Goal: Task Accomplishment & Management: Manage account settings

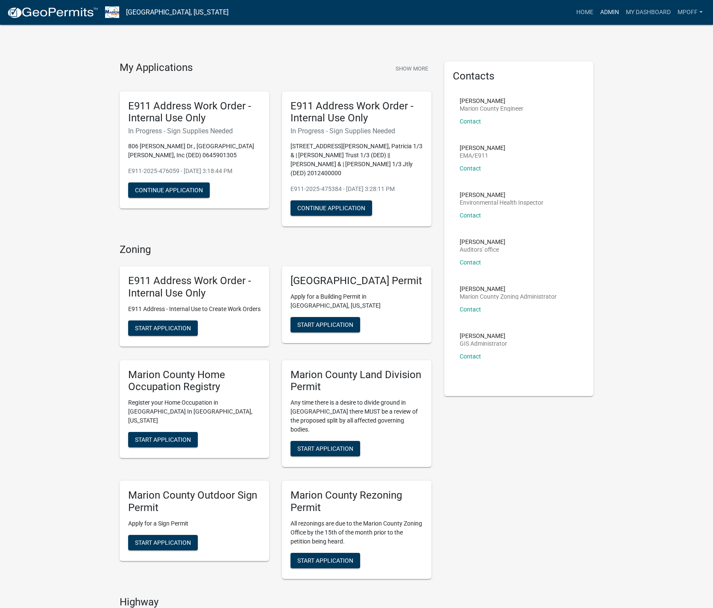
click at [605, 10] on link "Admin" at bounding box center [610, 12] width 26 height 16
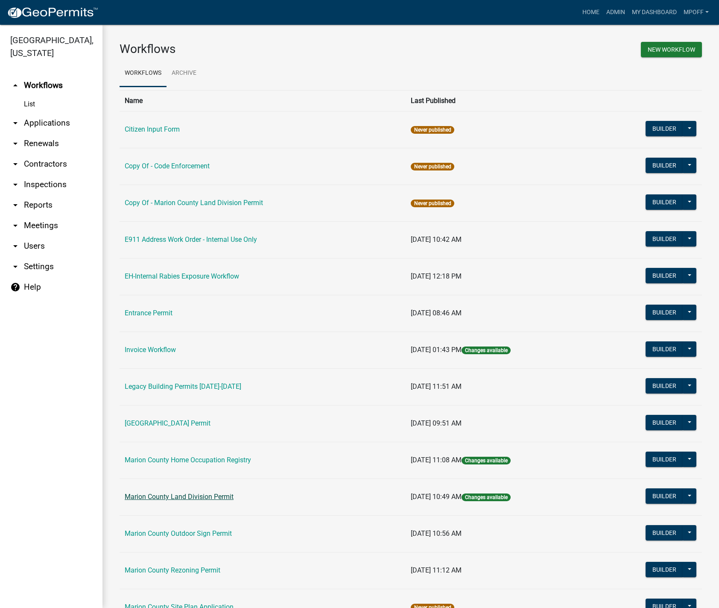
click at [182, 496] on link "Marion County Land Division Permit" at bounding box center [179, 496] width 109 height 8
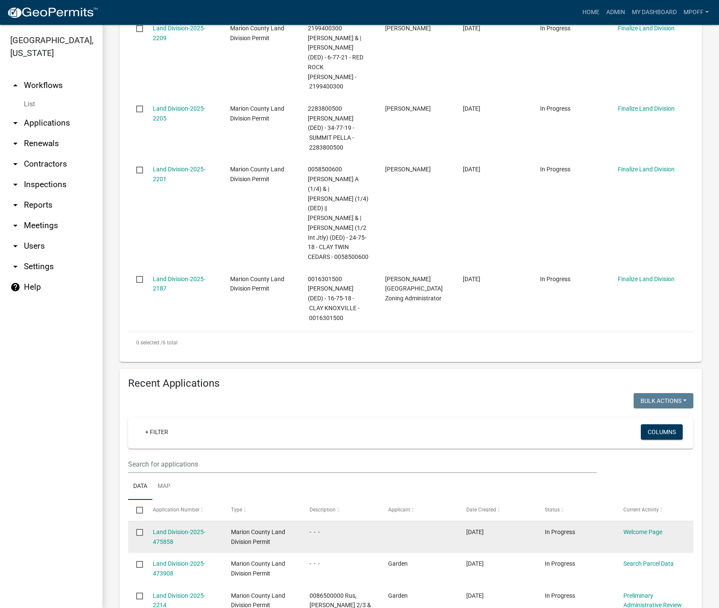
scroll to position [555, 0]
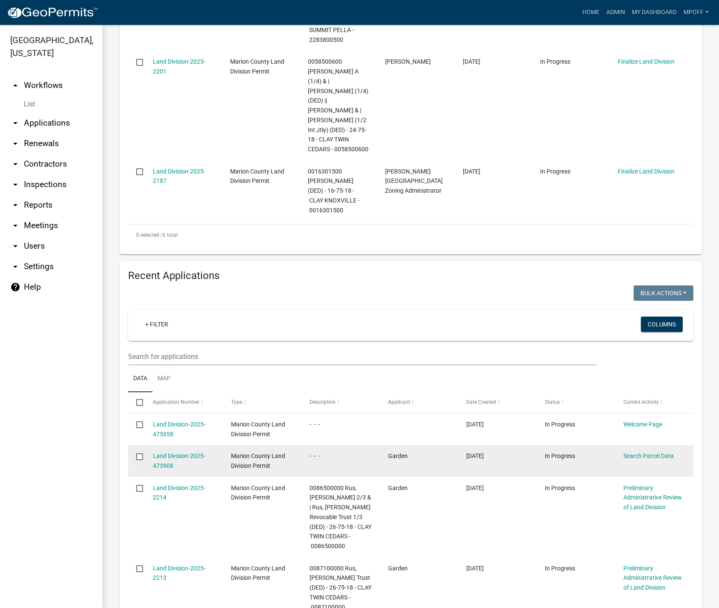
click at [139, 453] on input "checkbox" at bounding box center [139, 456] width 6 height 6
checkbox input "true"
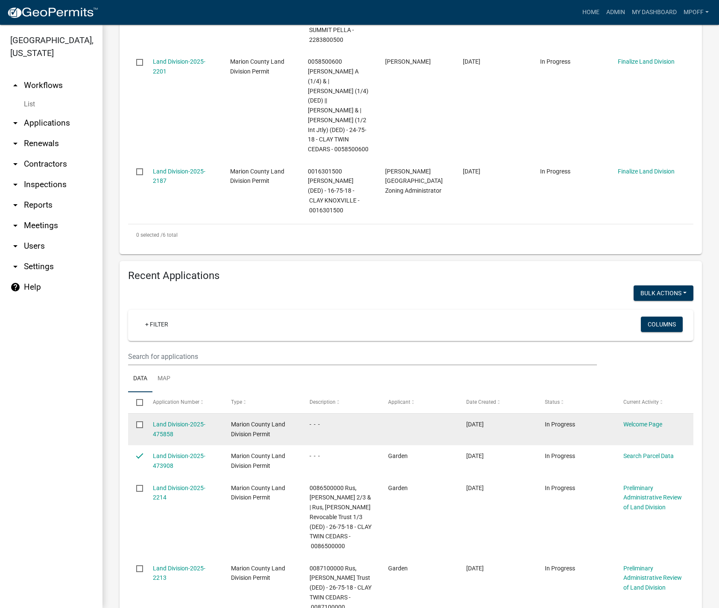
click at [141, 421] on input "checkbox" at bounding box center [139, 424] width 6 height 6
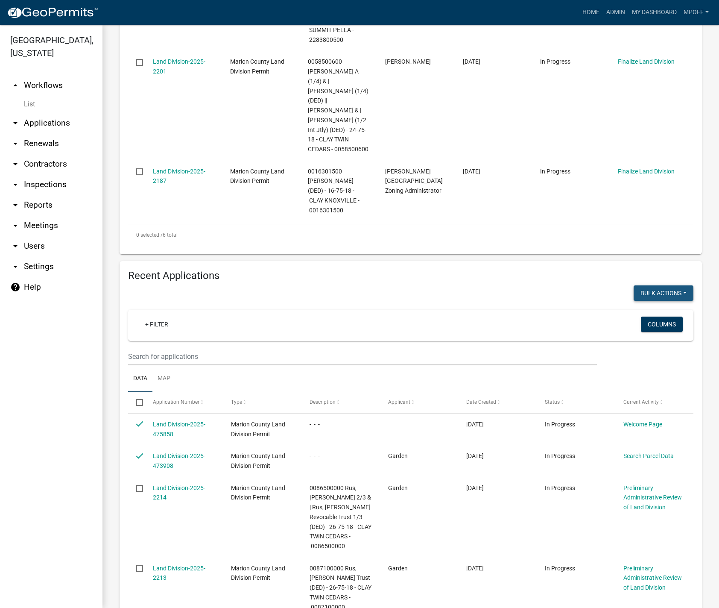
click at [656, 285] on button "Bulk Actions" at bounding box center [664, 292] width 60 height 15
click at [642, 305] on button "Void" at bounding box center [659, 315] width 68 height 21
checkbox input "false"
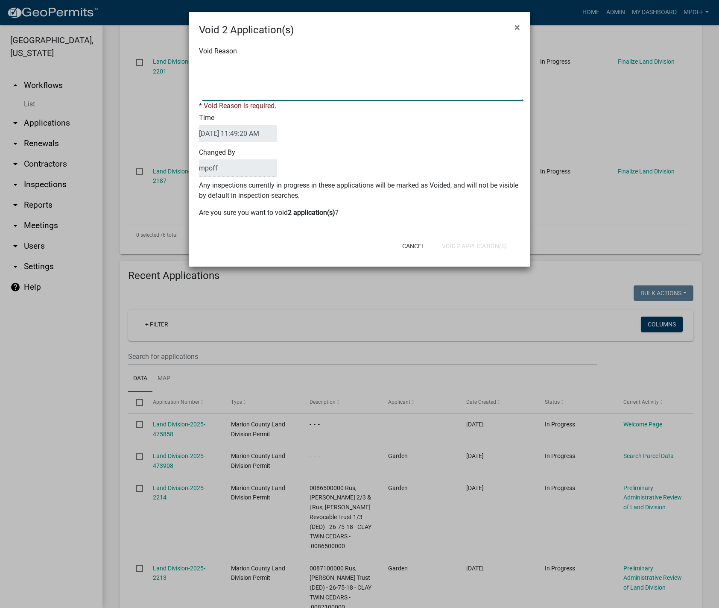
click at [340, 85] on textarea "Void Reason" at bounding box center [362, 79] width 321 height 43
type textarea "inquiry"
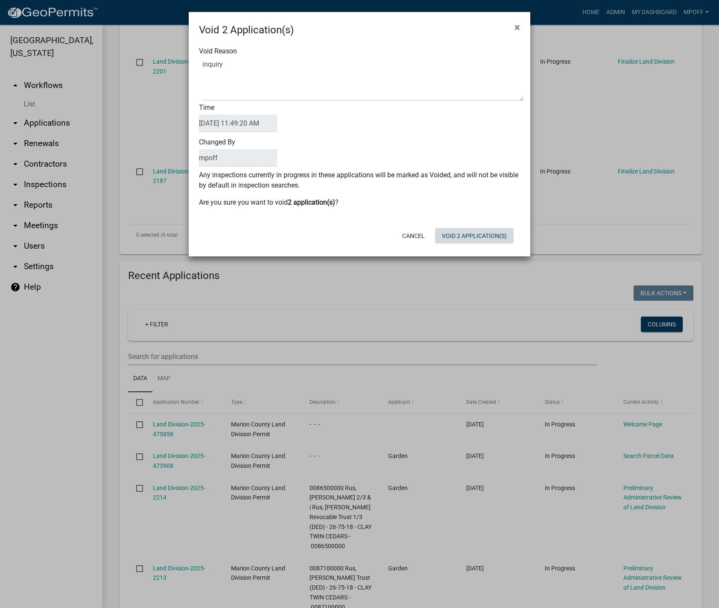
click at [478, 246] on div "Cancel Void 2 Application(s)" at bounding box center [415, 236] width 211 height 22
click at [478, 239] on button "Void 2 Application(s)" at bounding box center [474, 235] width 79 height 15
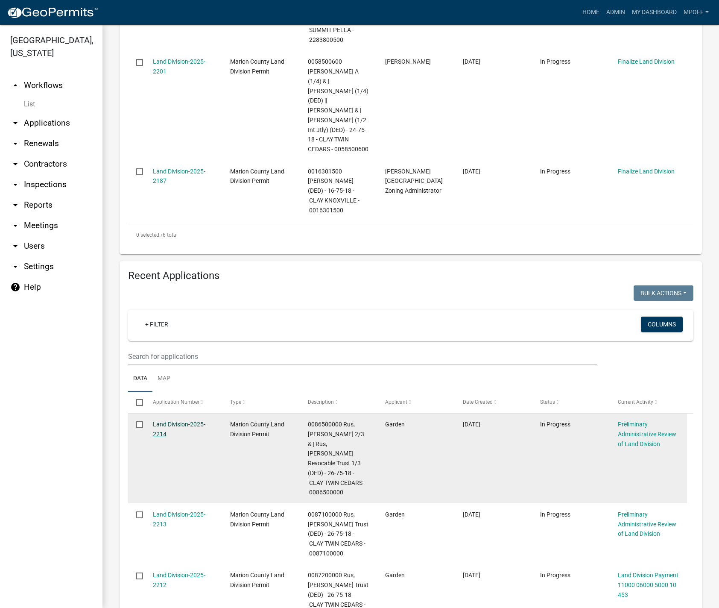
click at [171, 421] on link "Land Division-2025-2214" at bounding box center [179, 429] width 53 height 17
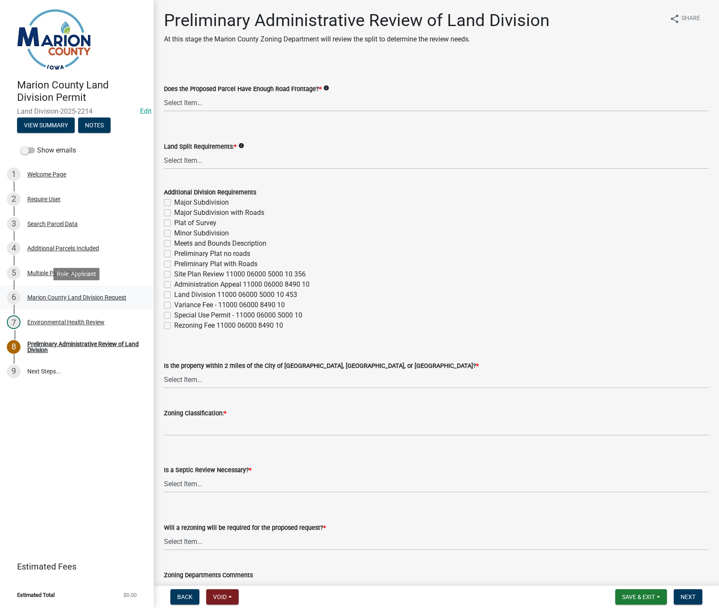
click at [95, 297] on div "Marion County Land Division Request" at bounding box center [76, 297] width 99 height 6
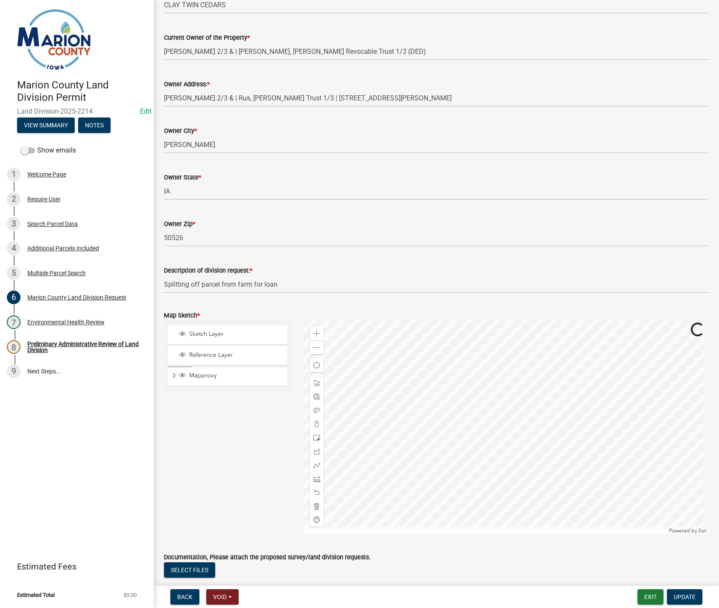
scroll to position [854, 0]
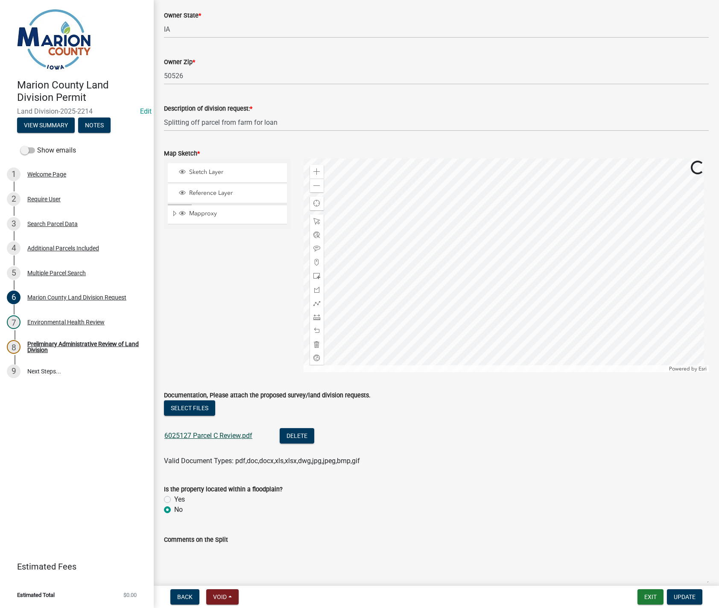
click at [202, 438] on link "6025127 Parcel C Review.pdf" at bounding box center [208, 435] width 88 height 8
click at [305, 439] on button "Delete" at bounding box center [297, 435] width 35 height 15
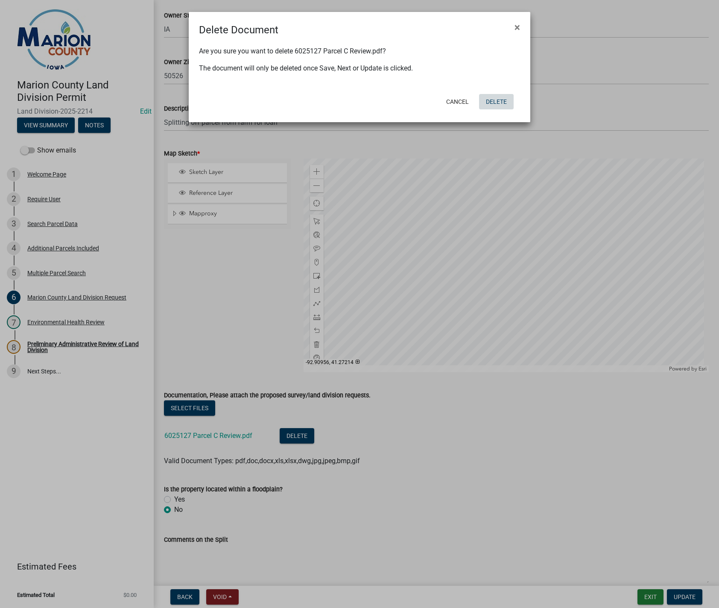
click at [497, 105] on button "Delete" at bounding box center [496, 101] width 35 height 15
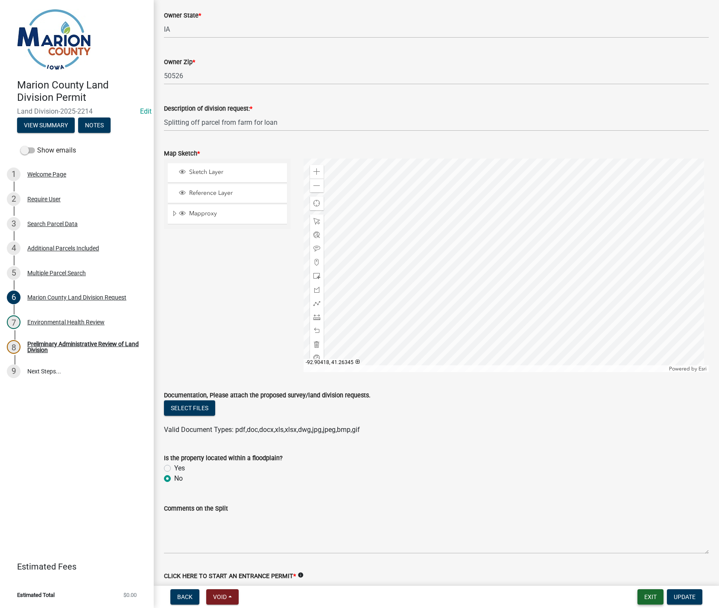
click at [653, 600] on button "Exit" at bounding box center [651, 596] width 26 height 15
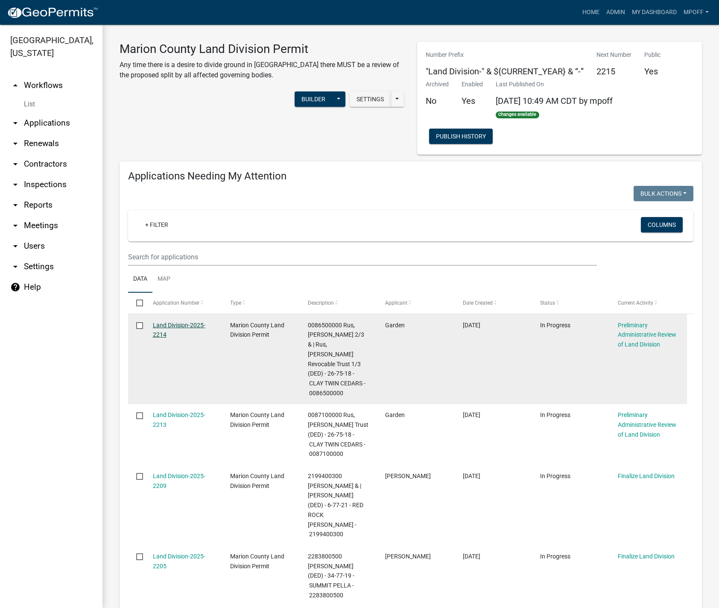
click at [161, 326] on link "Land Division-2025-2214" at bounding box center [179, 330] width 53 height 17
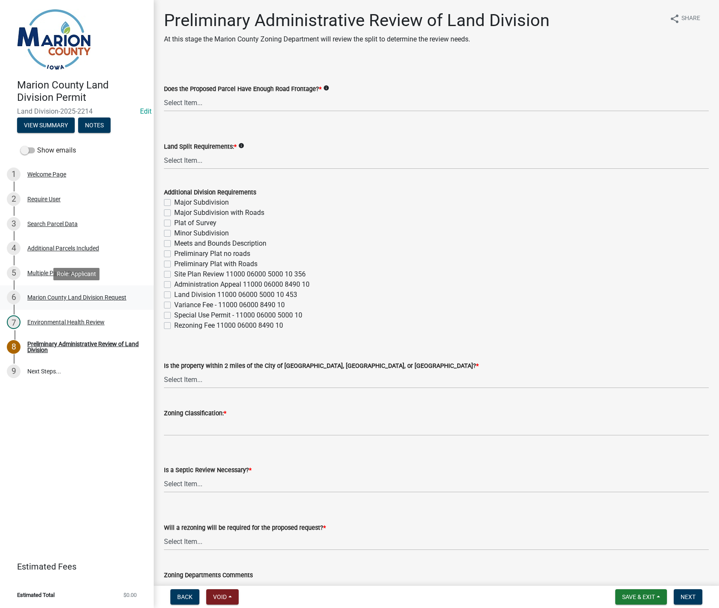
click at [65, 296] on div "Marion County Land Division Request" at bounding box center [76, 297] width 99 height 6
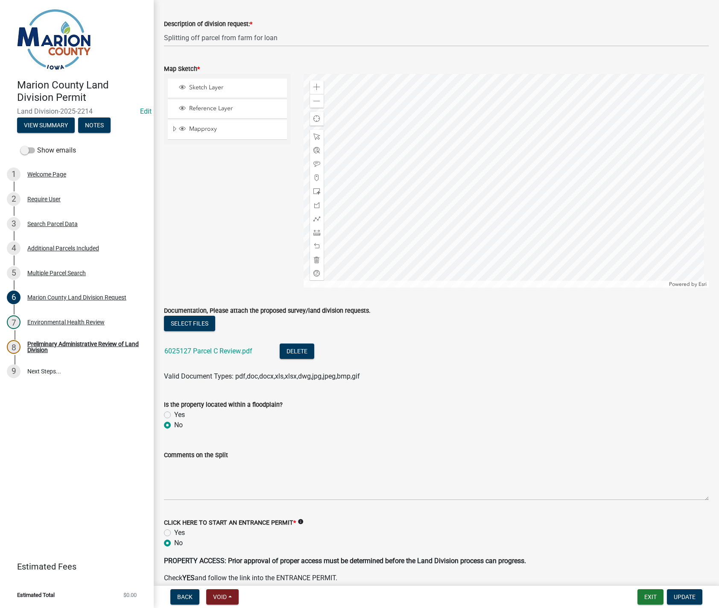
scroll to position [940, 0]
click at [227, 352] on link "6025127 Parcel C Review.pdf" at bounding box center [208, 350] width 88 height 8
click at [303, 354] on button "Delete" at bounding box center [297, 350] width 35 height 15
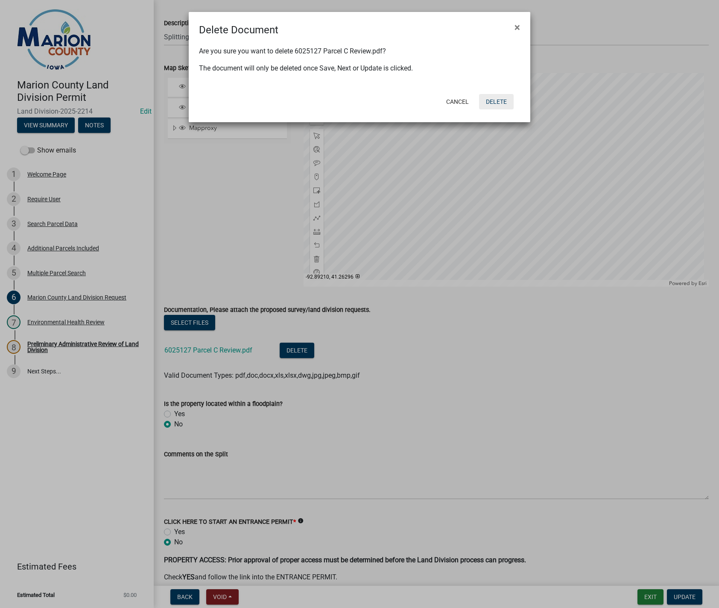
click at [493, 99] on button "Delete" at bounding box center [496, 101] width 35 height 15
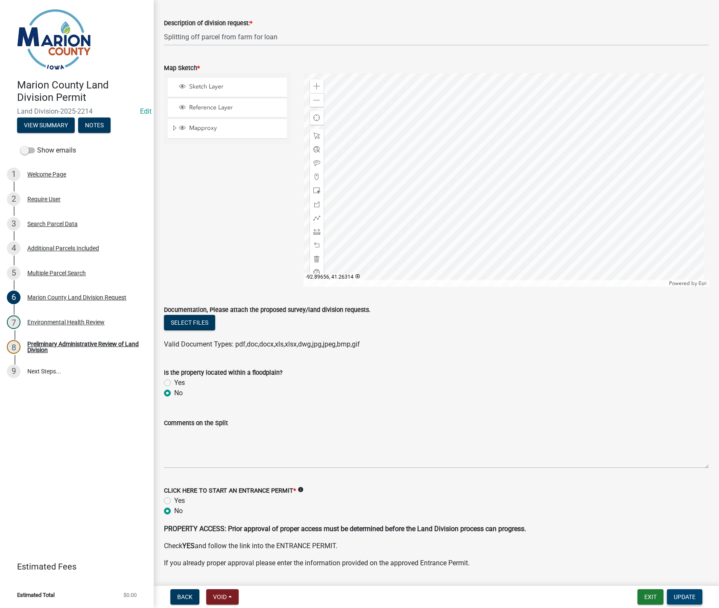
click at [685, 594] on span "Update" at bounding box center [685, 596] width 22 height 7
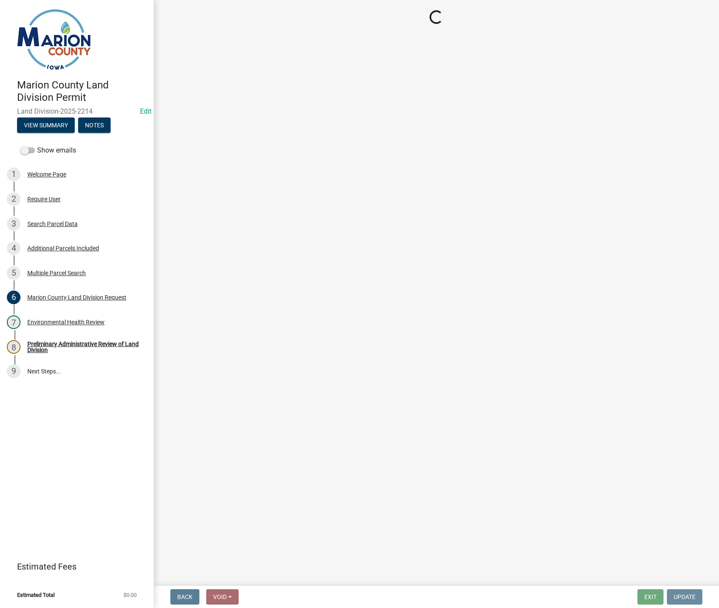
scroll to position [0, 0]
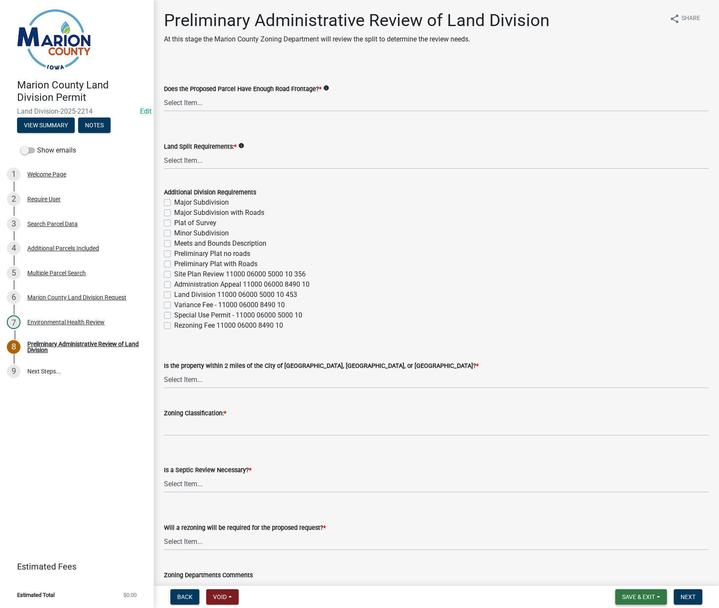
click at [657, 597] on button "Save & Exit" at bounding box center [641, 596] width 52 height 15
click at [629, 578] on button "Save & Exit" at bounding box center [633, 574] width 68 height 21
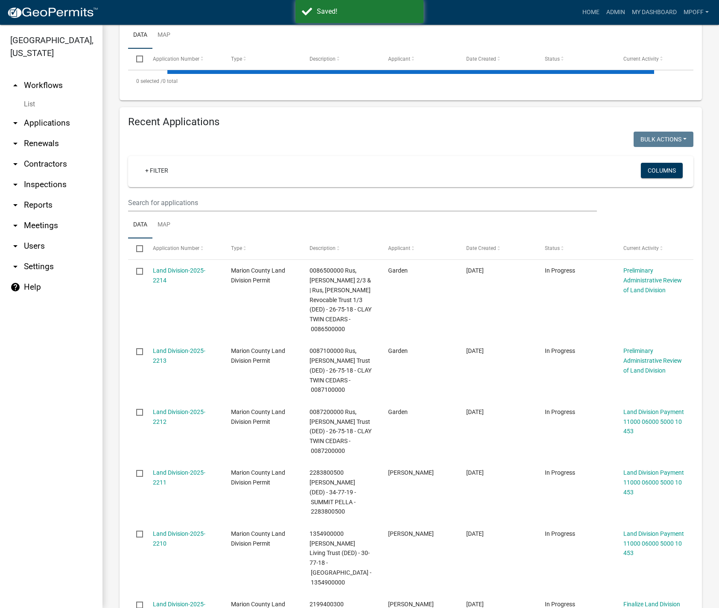
scroll to position [256, 0]
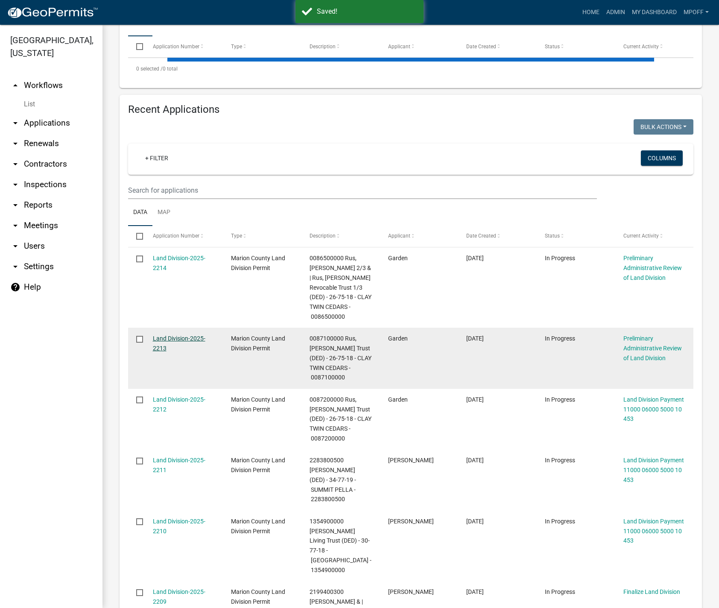
click at [168, 335] on link "Land Division-2025-2213" at bounding box center [179, 343] width 53 height 17
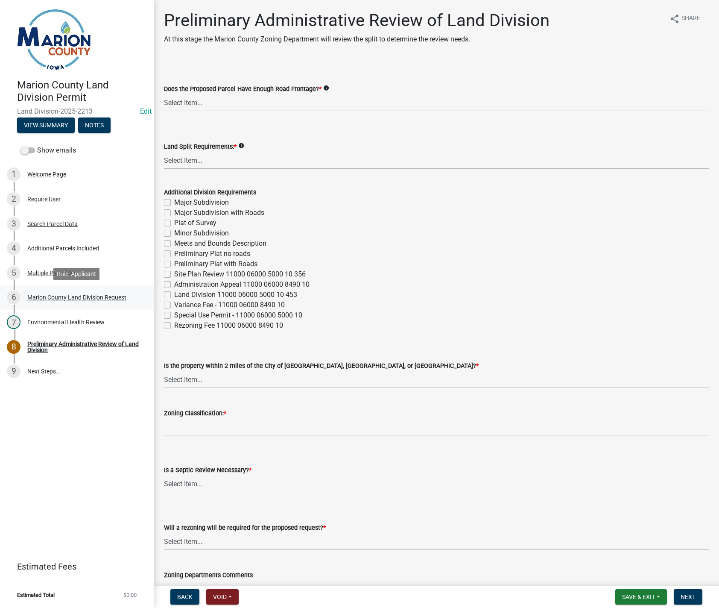
click at [72, 298] on div "Marion County Land Division Request" at bounding box center [76, 297] width 99 height 6
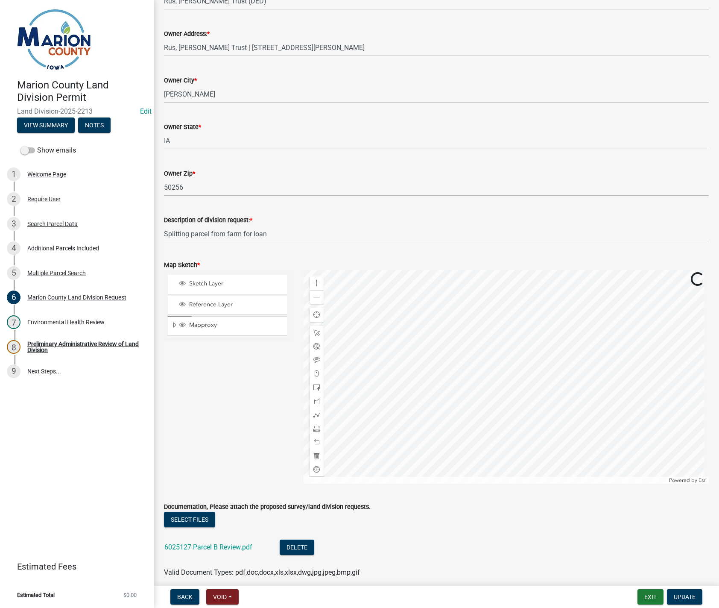
scroll to position [854, 0]
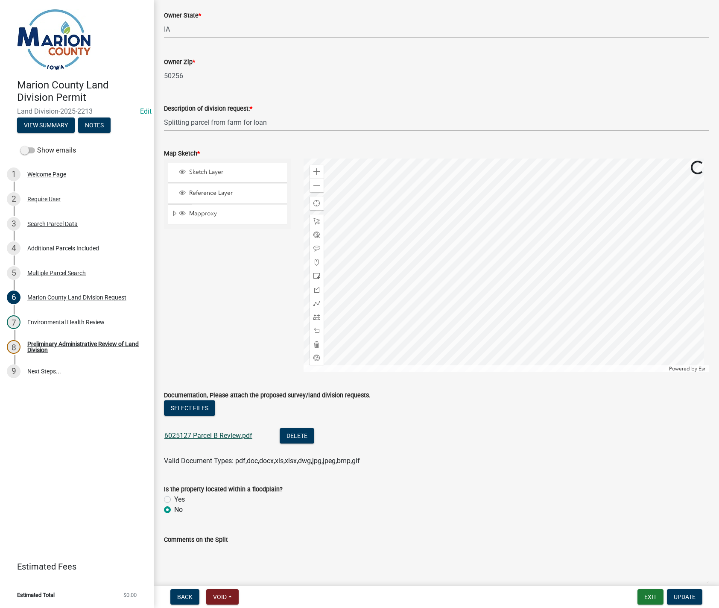
click at [210, 434] on link "6025127 Parcel B Review.pdf" at bounding box center [208, 435] width 88 height 8
click at [214, 439] on link "6025127 Parcel B Review.pdf" at bounding box center [208, 435] width 88 height 8
click at [292, 437] on button "Delete" at bounding box center [297, 435] width 35 height 15
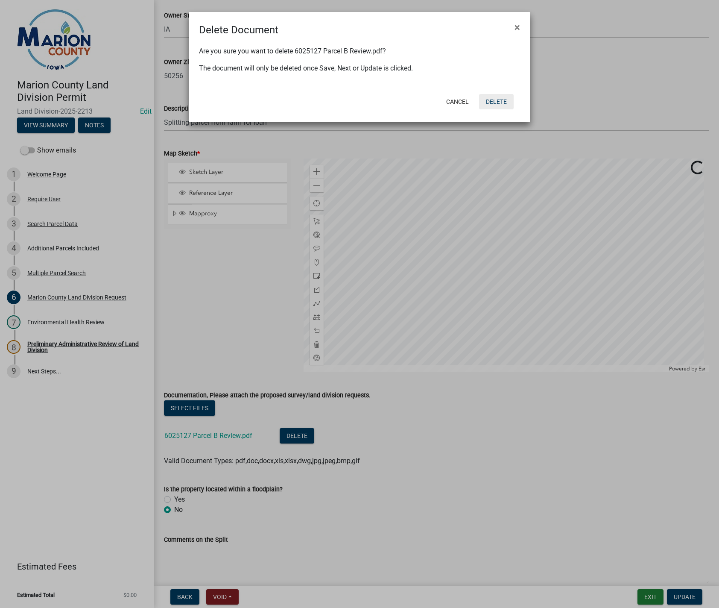
click at [496, 99] on button "Delete" at bounding box center [496, 101] width 35 height 15
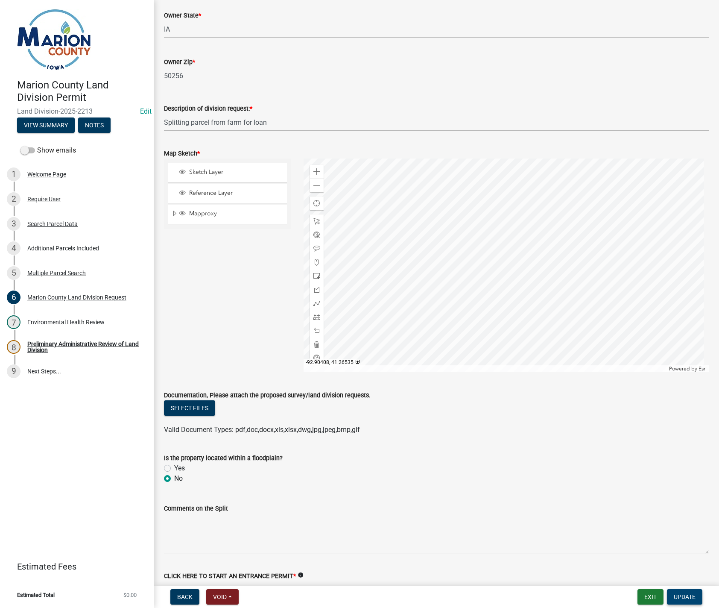
click at [676, 594] on span "Update" at bounding box center [685, 596] width 22 height 7
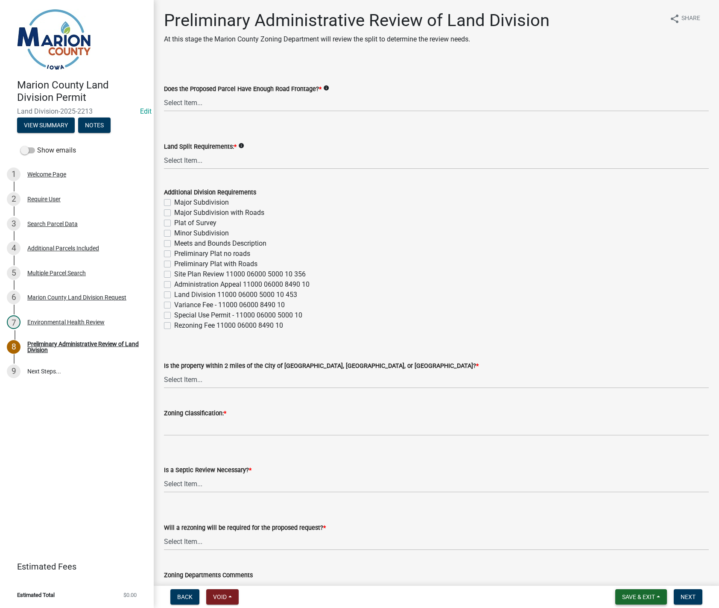
click at [641, 595] on span "Save & Exit" at bounding box center [638, 596] width 33 height 7
click at [635, 574] on button "Save & Exit" at bounding box center [633, 574] width 68 height 21
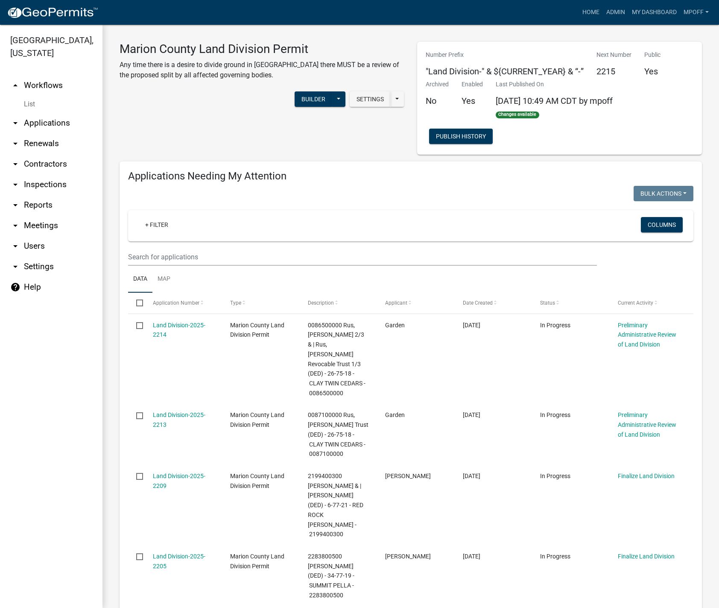
click at [29, 96] on link "List" at bounding box center [51, 104] width 103 height 17
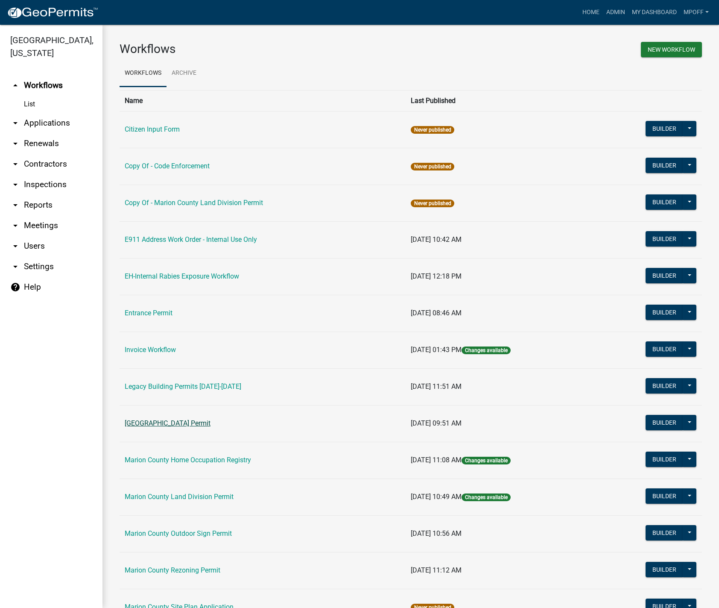
click at [156, 424] on link "[GEOGRAPHIC_DATA] Permit" at bounding box center [168, 423] width 86 height 8
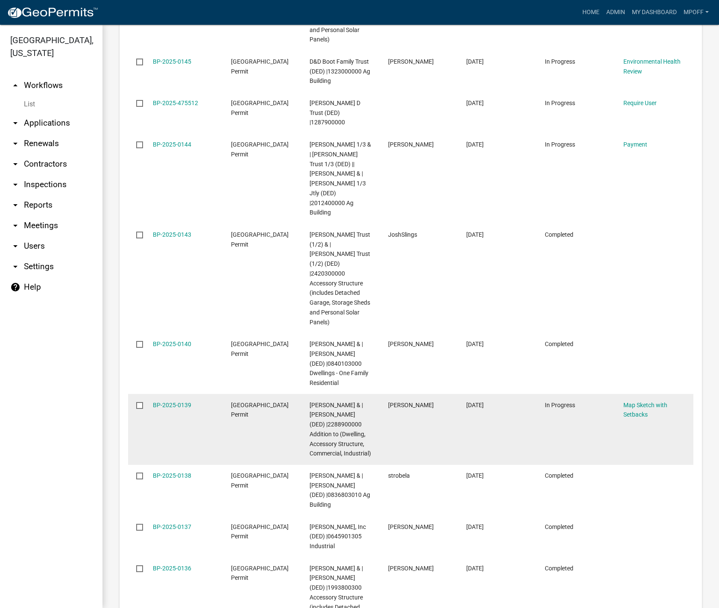
scroll to position [1409, 0]
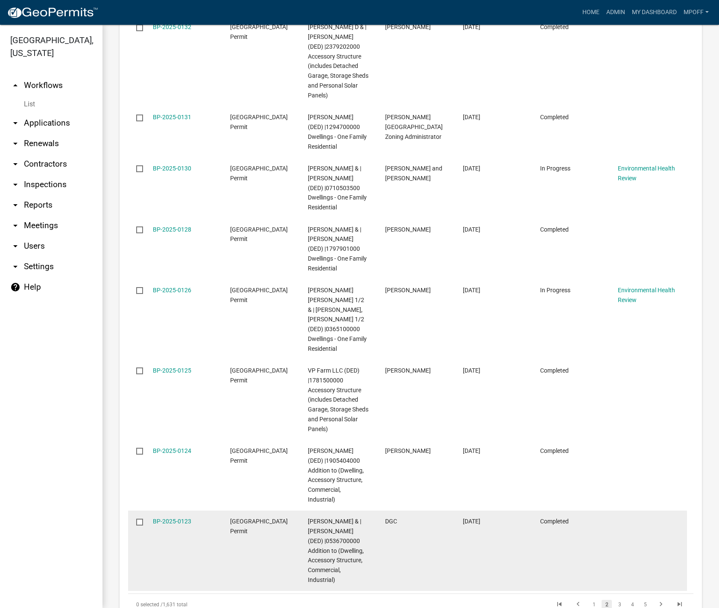
scroll to position [1571, 0]
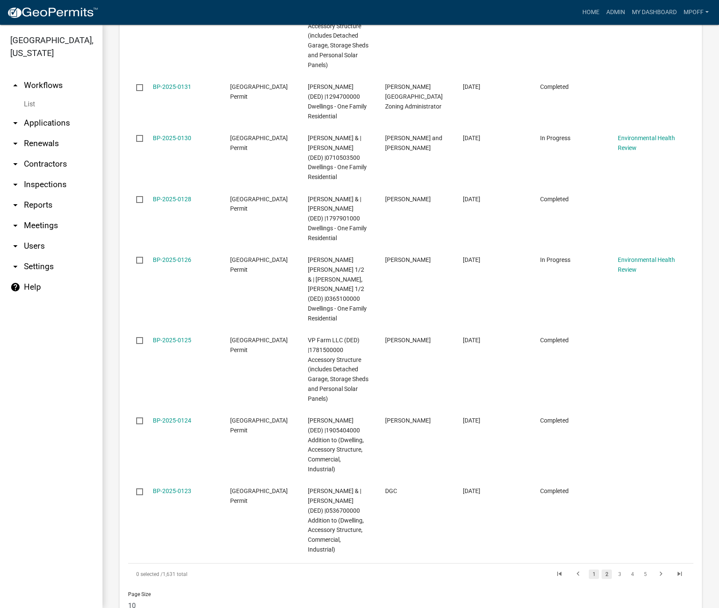
click at [589, 569] on link "1" at bounding box center [594, 573] width 10 height 9
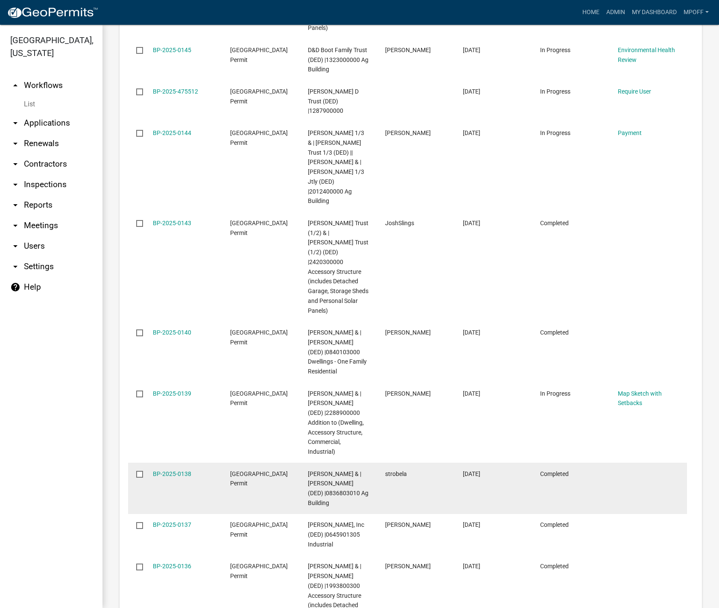
scroll to position [1464, 0]
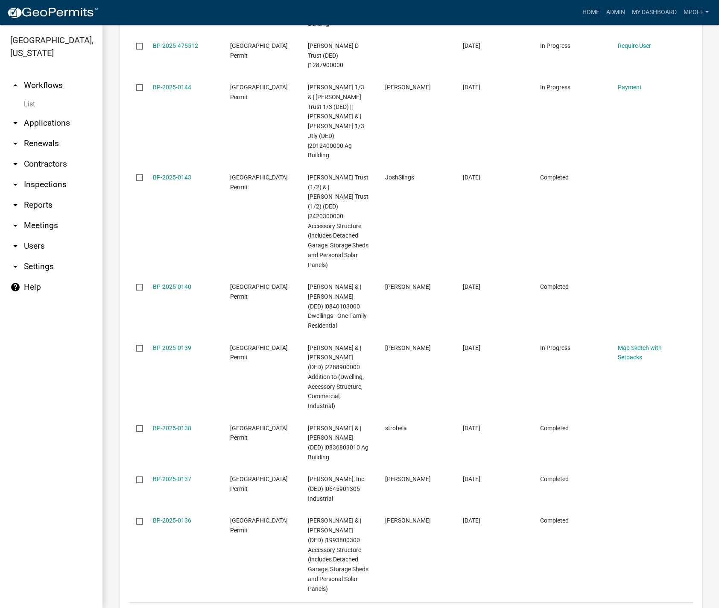
click at [615, 607] on link "3" at bounding box center [620, 613] width 10 height 9
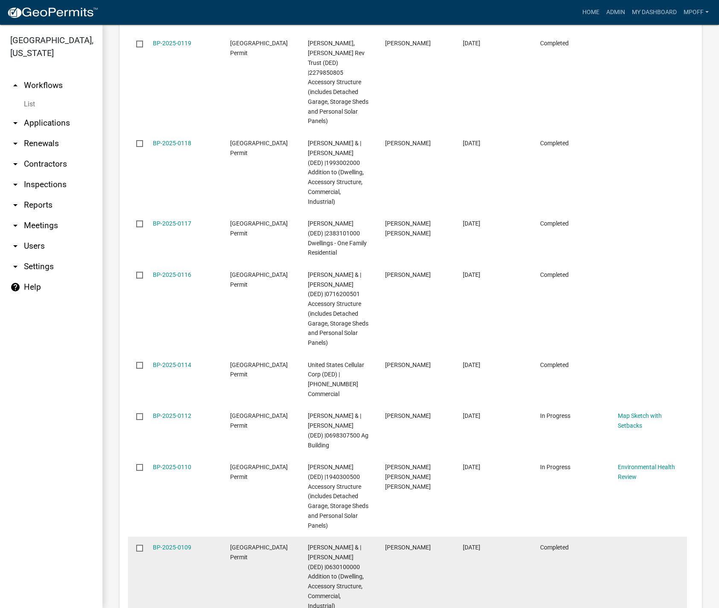
scroll to position [1522, 0]
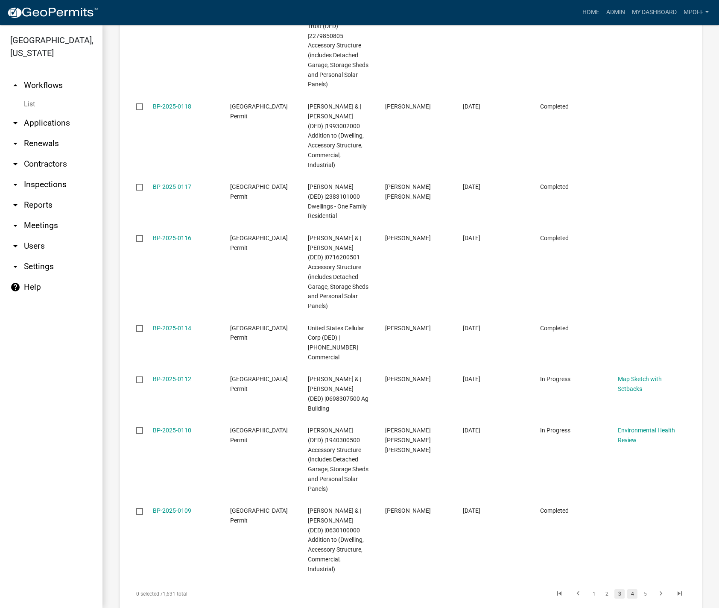
click at [627, 589] on link "4" at bounding box center [632, 593] width 10 height 9
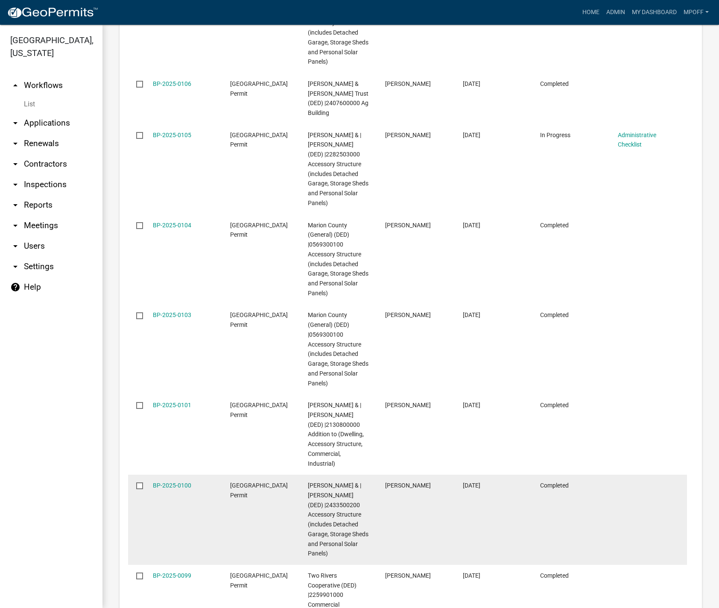
scroll to position [1551, 0]
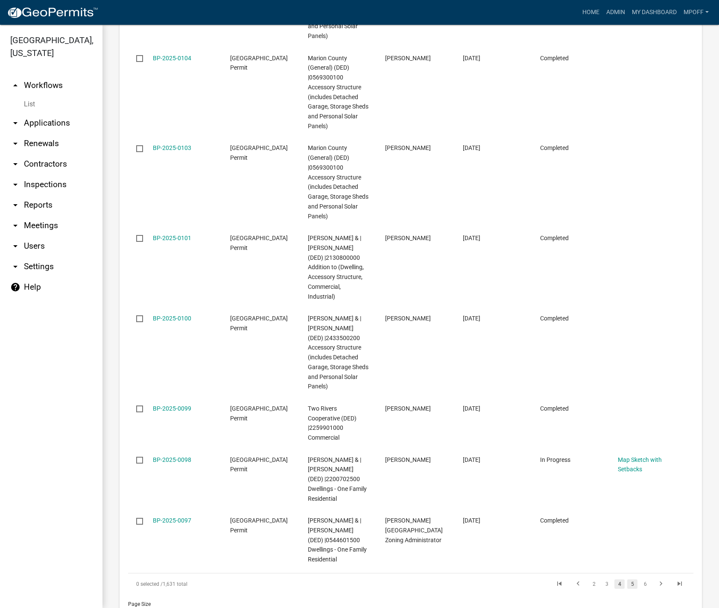
click at [627, 579] on link "5" at bounding box center [632, 583] width 10 height 9
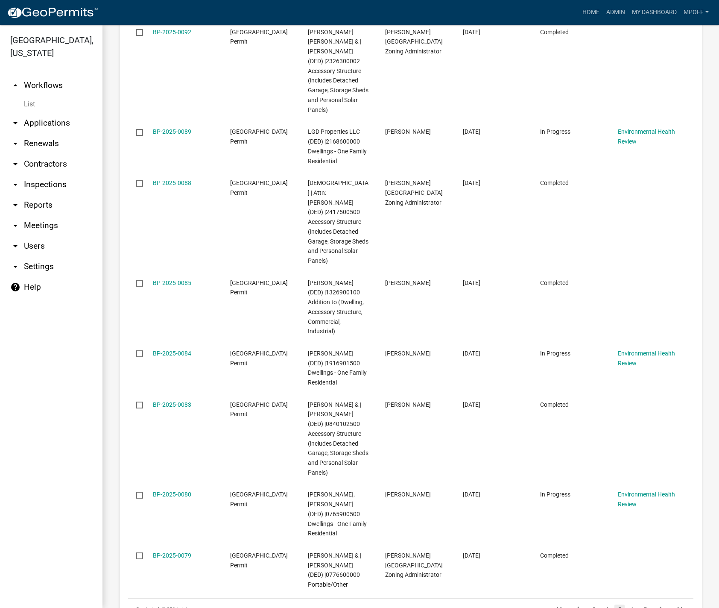
scroll to position [1493, 0]
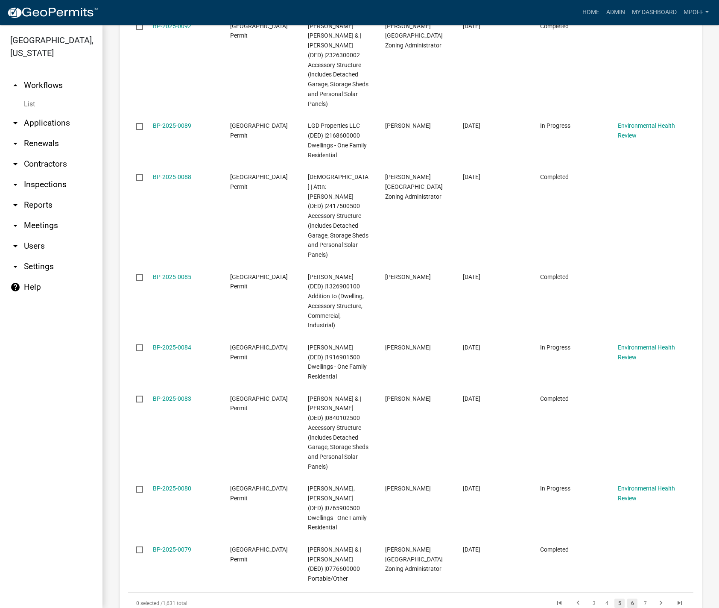
click at [627, 598] on link "6" at bounding box center [632, 602] width 10 height 9
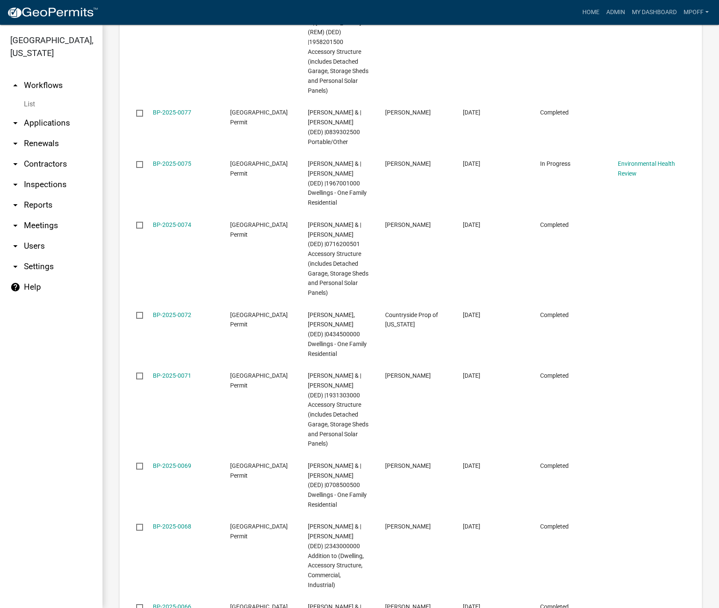
scroll to position [1551, 0]
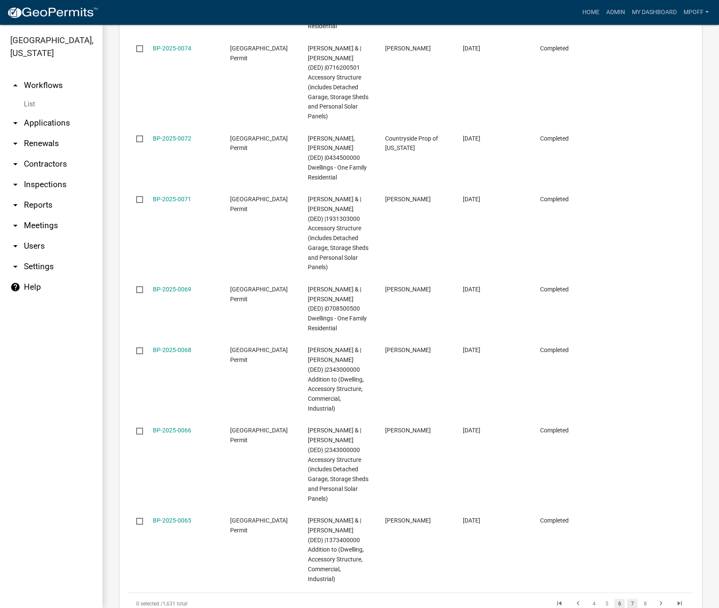
click at [627, 599] on link "7" at bounding box center [632, 603] width 10 height 9
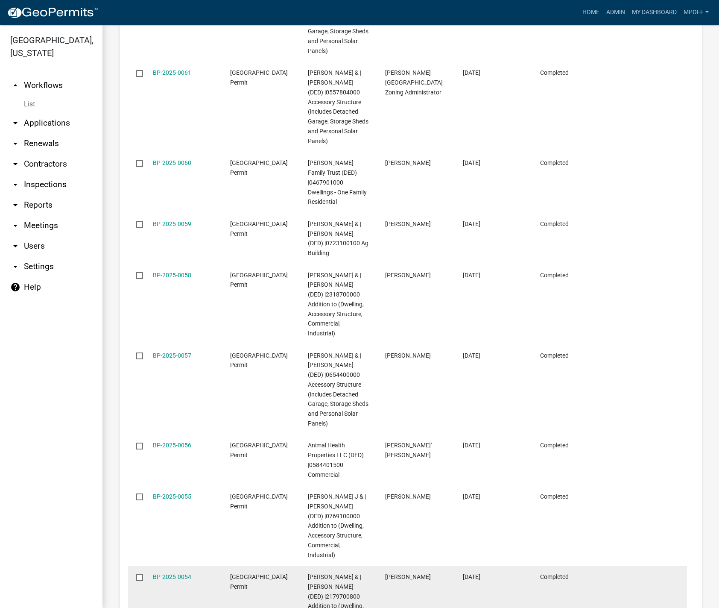
scroll to position [1522, 0]
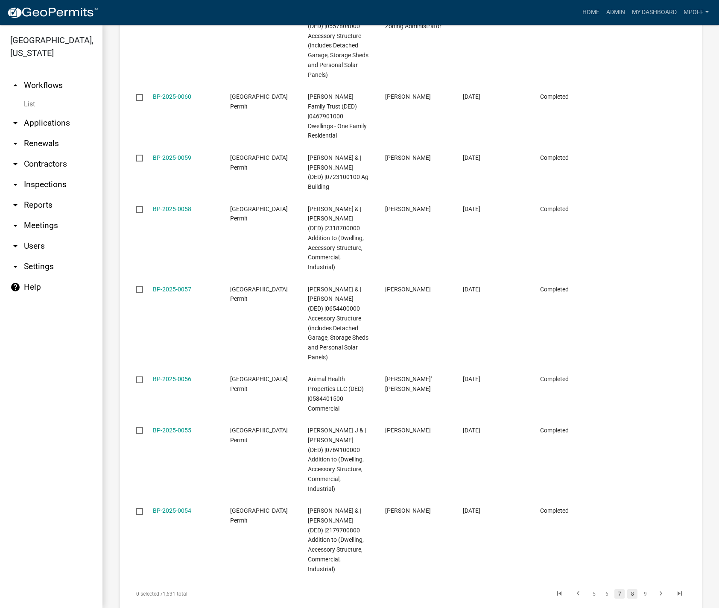
click at [628, 589] on link "8" at bounding box center [632, 593] width 10 height 9
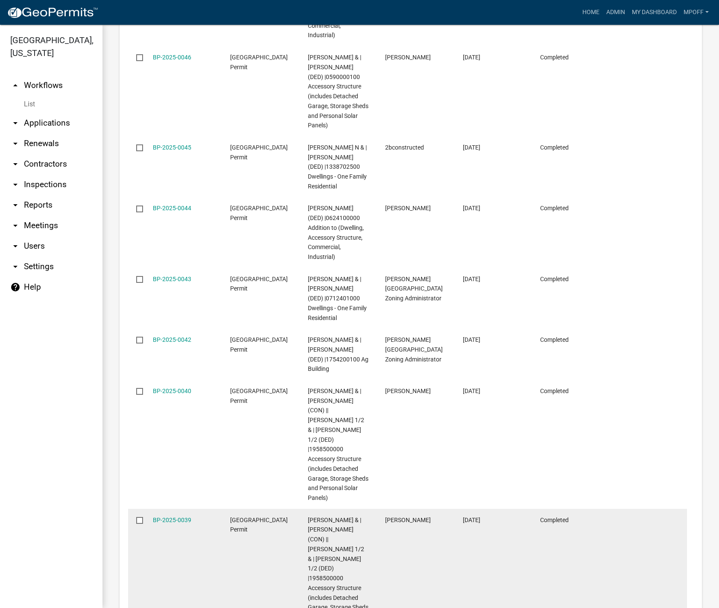
scroll to position [1619, 0]
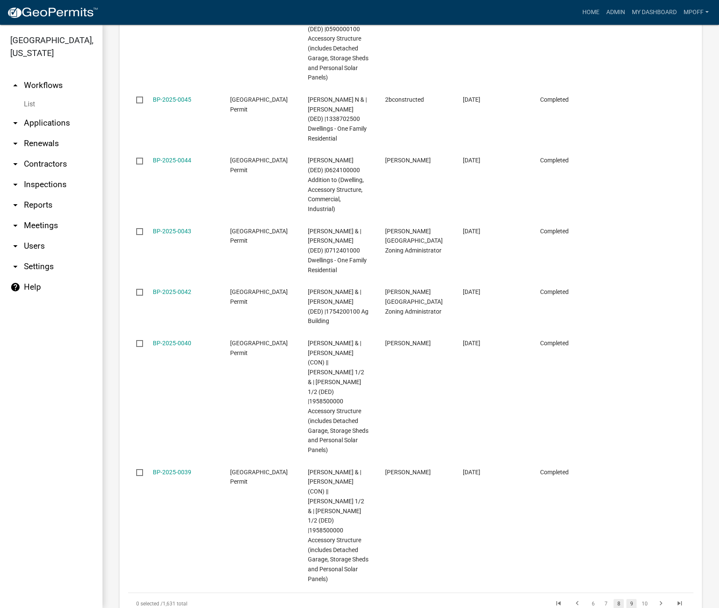
click at [627, 599] on link "9" at bounding box center [632, 603] width 10 height 9
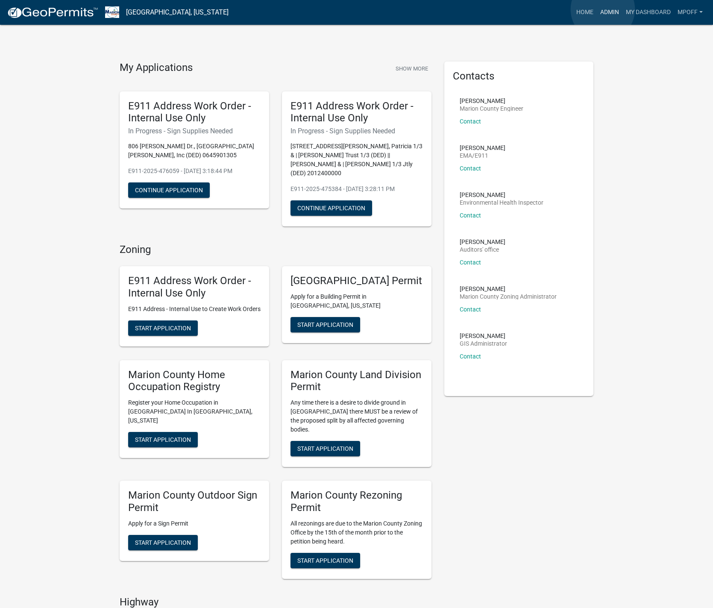
click at [603, 9] on link "Admin" at bounding box center [610, 12] width 26 height 16
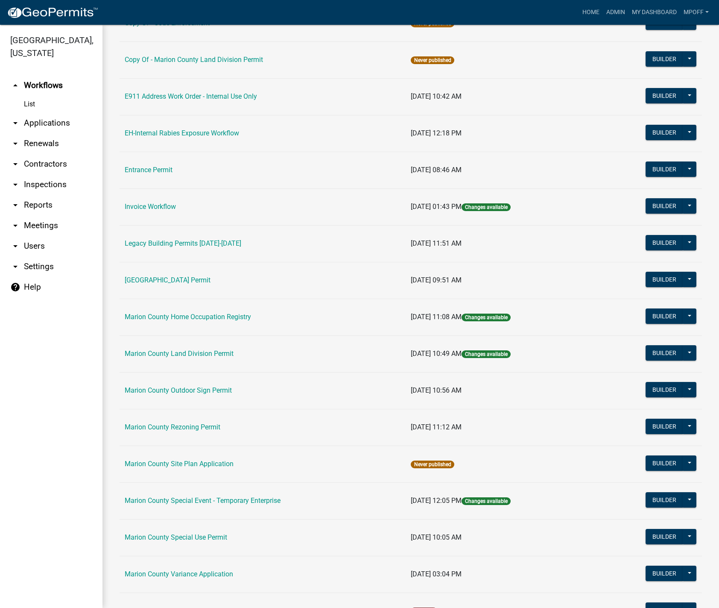
scroll to position [256, 0]
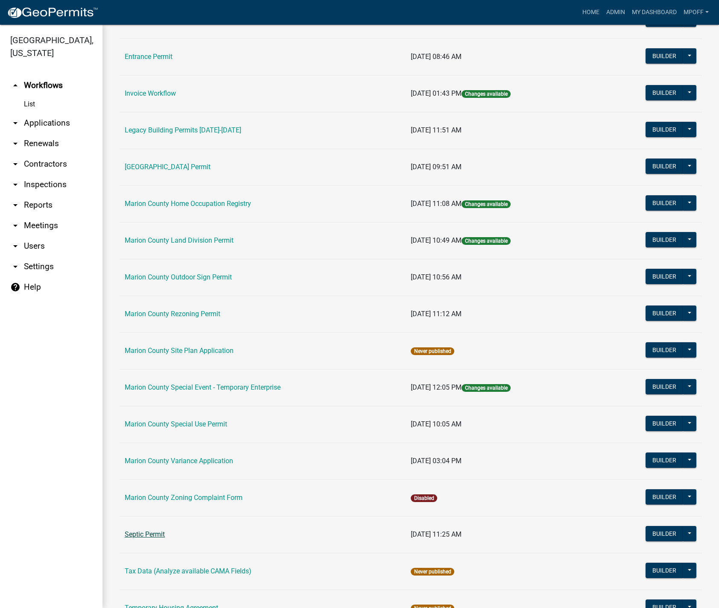
click at [152, 534] on link "Septic Permit" at bounding box center [145, 534] width 40 height 8
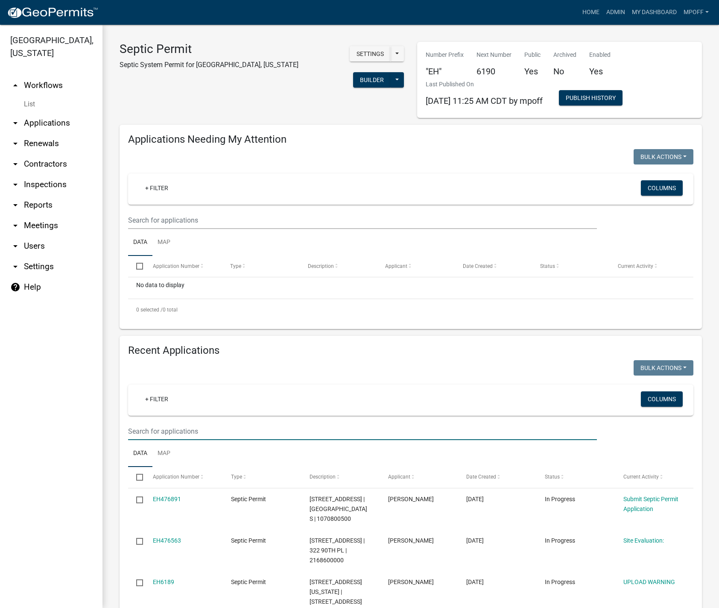
click at [177, 431] on input "text" at bounding box center [362, 431] width 469 height 18
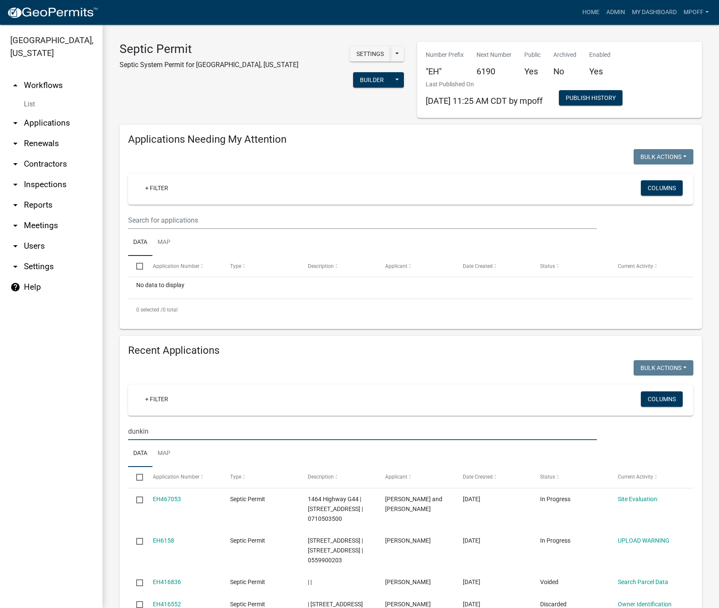
drag, startPoint x: 165, startPoint y: 428, endPoint x: 86, endPoint y: 426, distance: 79.0
click at [88, 422] on div "[GEOGRAPHIC_DATA], [US_STATE] arrow_drop_up Workflows List arrow_drop_down Appl…" at bounding box center [359, 316] width 719 height 583
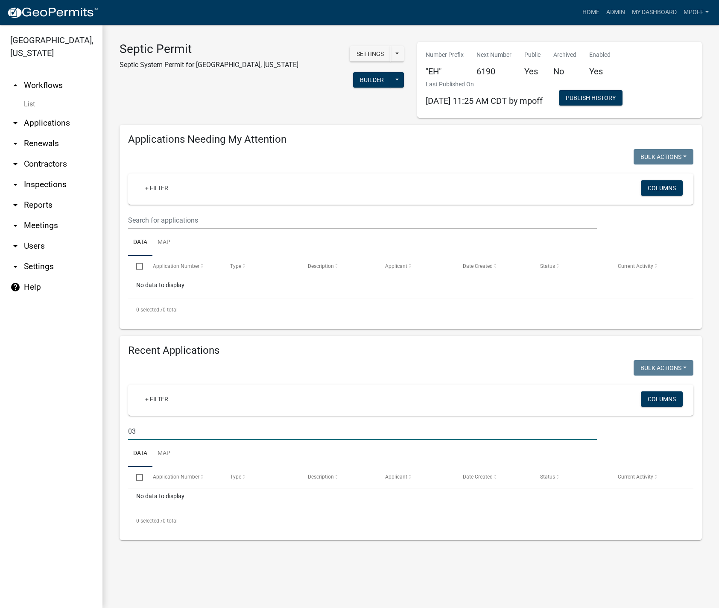
type input "0"
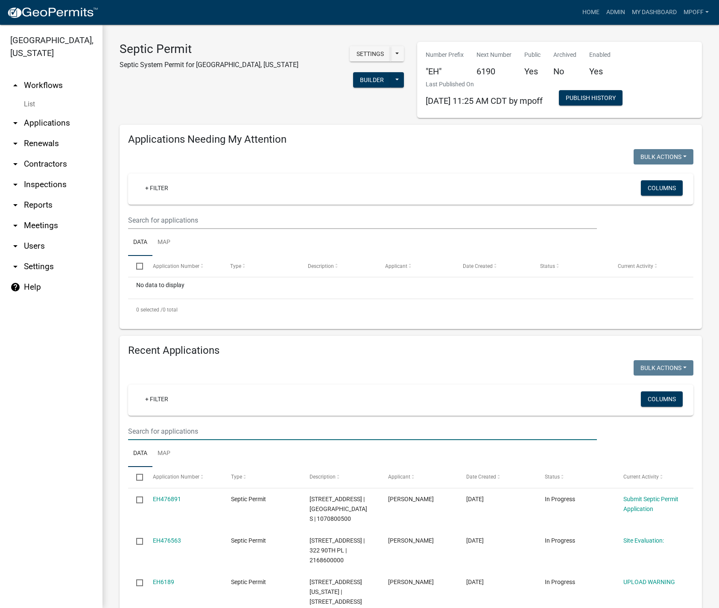
click at [157, 432] on input "text" at bounding box center [362, 431] width 469 height 18
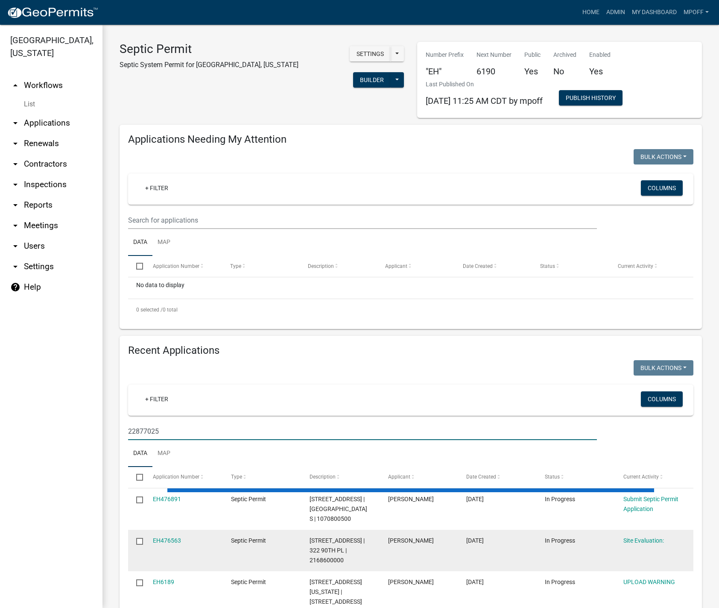
type input "228770250"
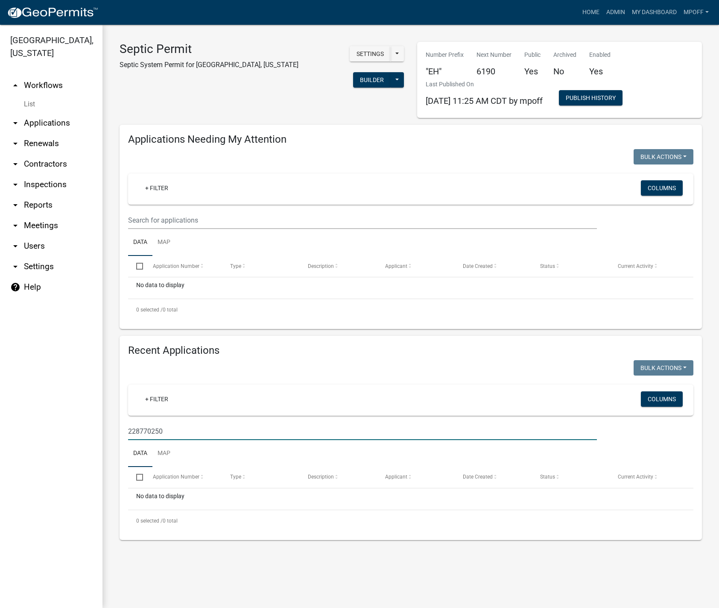
drag, startPoint x: 183, startPoint y: 431, endPoint x: 41, endPoint y: 431, distance: 142.2
click at [49, 431] on div "[GEOGRAPHIC_DATA], [US_STATE] arrow_drop_up Workflows List arrow_drop_down Appl…" at bounding box center [359, 316] width 719 height 583
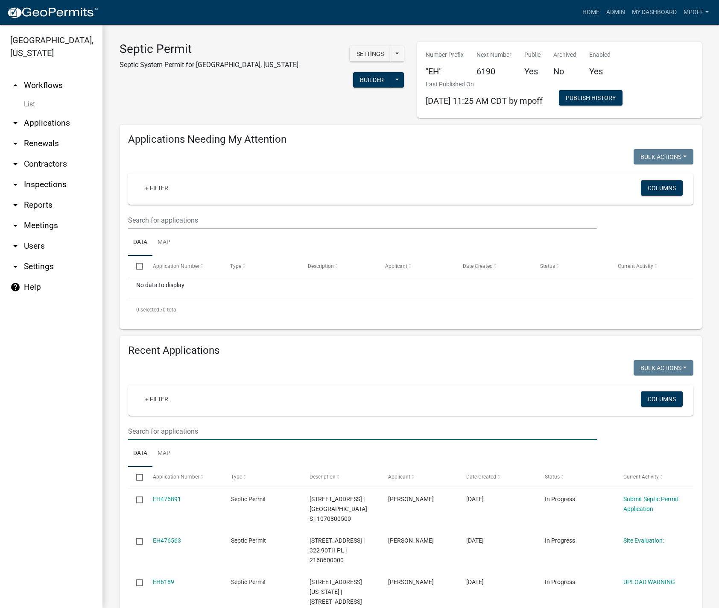
click at [174, 427] on input "text" at bounding box center [362, 431] width 469 height 18
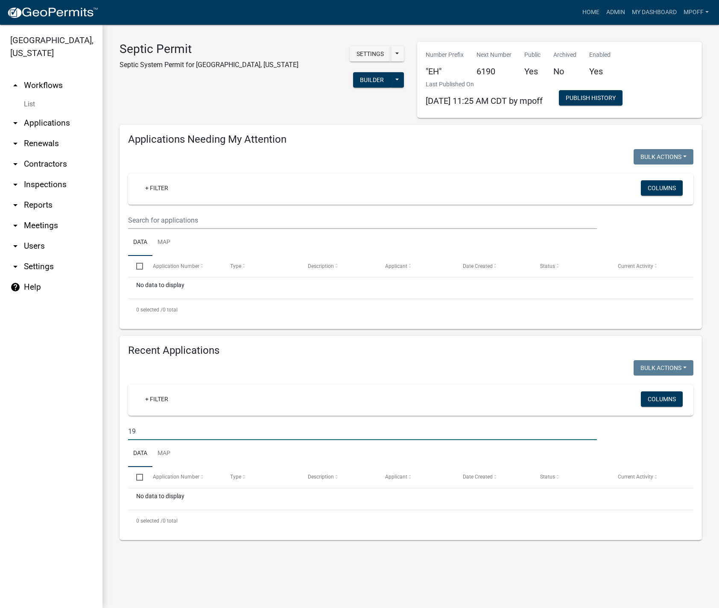
type input "1"
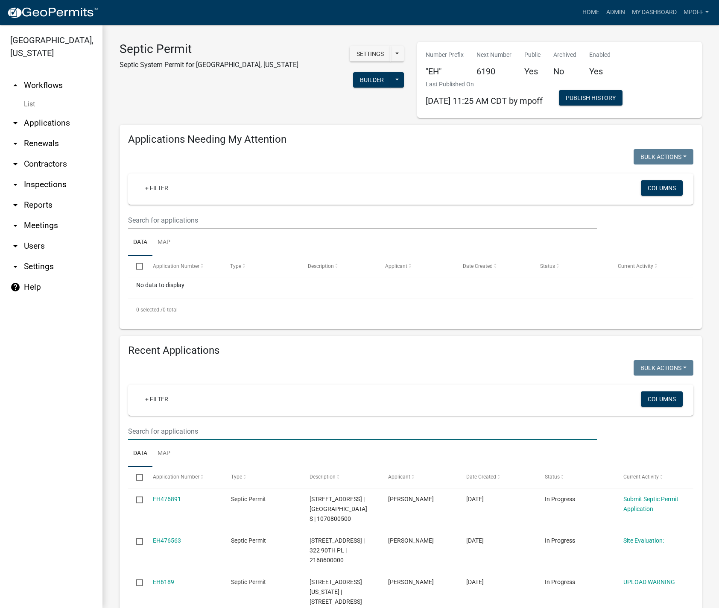
click at [183, 432] on input "text" at bounding box center [362, 431] width 469 height 18
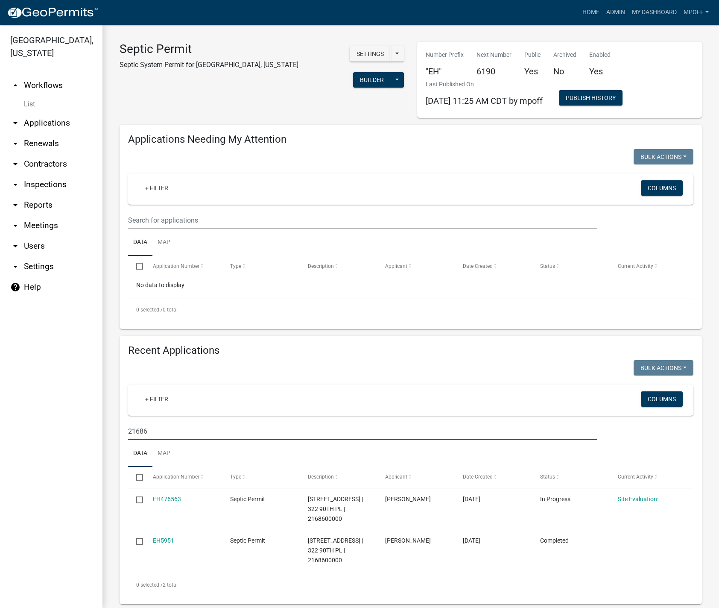
drag, startPoint x: 171, startPoint y: 434, endPoint x: 49, endPoint y: 431, distance: 122.6
click at [50, 430] on div "[GEOGRAPHIC_DATA], [US_STATE] arrow_drop_up Workflows List arrow_drop_down Appl…" at bounding box center [359, 316] width 719 height 583
type input "1916901500"
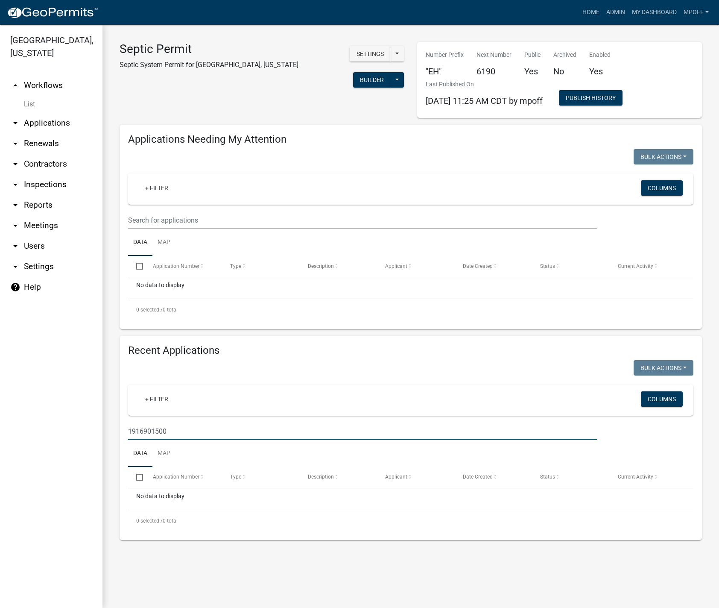
drag, startPoint x: 184, startPoint y: 437, endPoint x: 74, endPoint y: 431, distance: 109.5
click at [80, 430] on div "[GEOGRAPHIC_DATA], [US_STATE] arrow_drop_up Workflows List arrow_drop_down Appl…" at bounding box center [359, 316] width 719 height 583
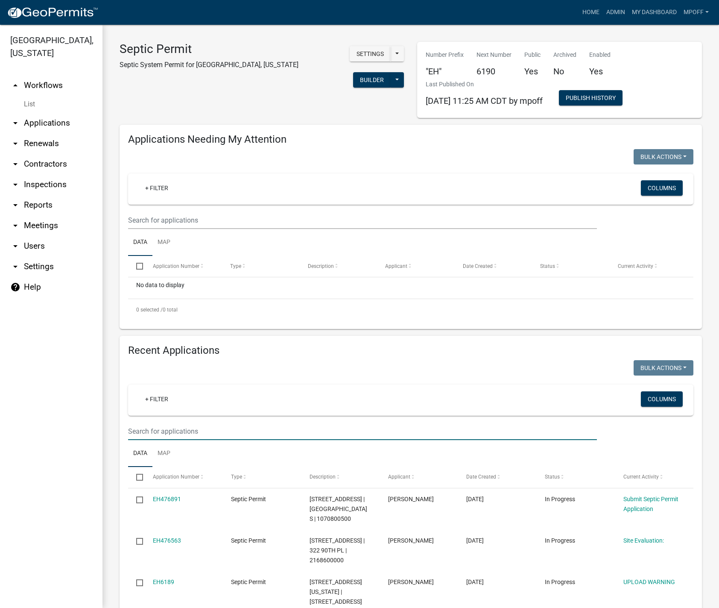
click at [160, 428] on input "text" at bounding box center [362, 431] width 469 height 18
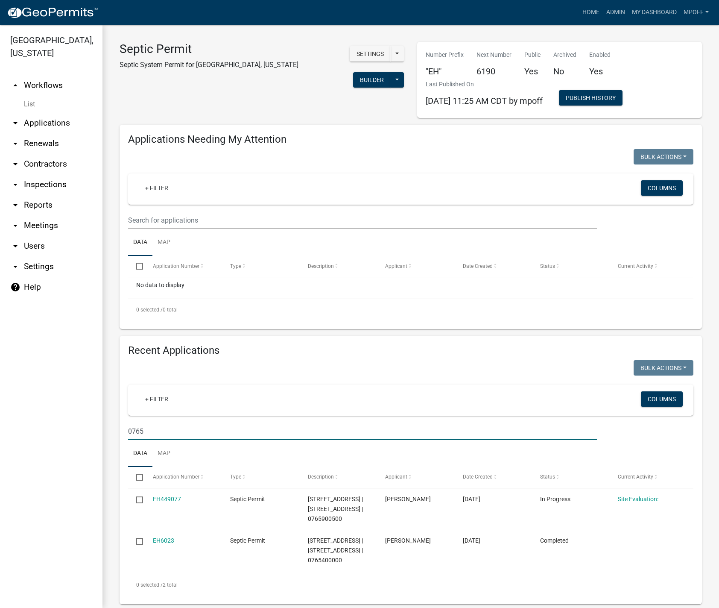
type input "0765"
drag, startPoint x: 109, startPoint y: 431, endPoint x: 53, endPoint y: 433, distance: 56.0
click at [57, 431] on div "[GEOGRAPHIC_DATA], [US_STATE] arrow_drop_up Workflows List arrow_drop_down Appl…" at bounding box center [359, 316] width 719 height 583
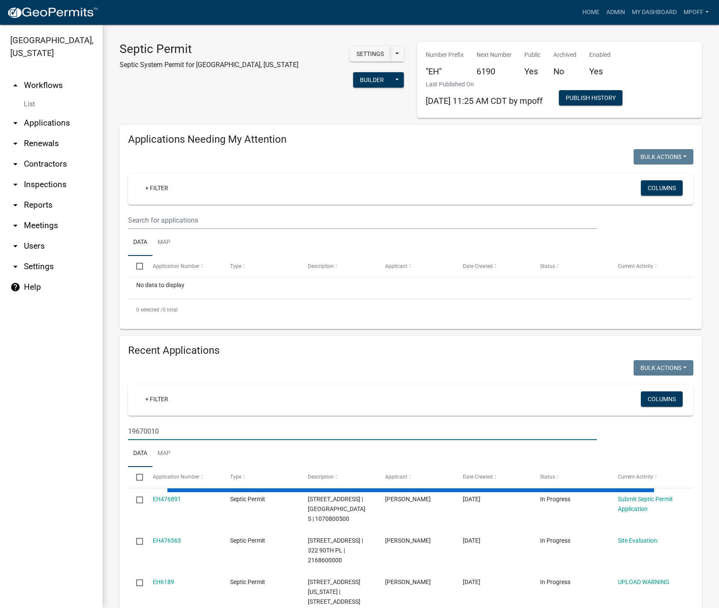
type input "196700100"
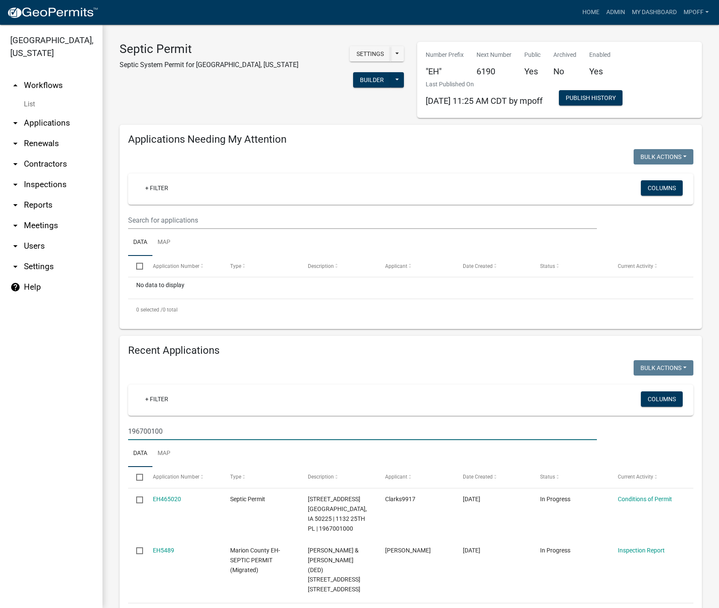
drag, startPoint x: 171, startPoint y: 432, endPoint x: 36, endPoint y: 424, distance: 135.2
click at [39, 420] on div "[GEOGRAPHIC_DATA], [US_STATE] arrow_drop_up Workflows List arrow_drop_down Appl…" at bounding box center [359, 316] width 719 height 583
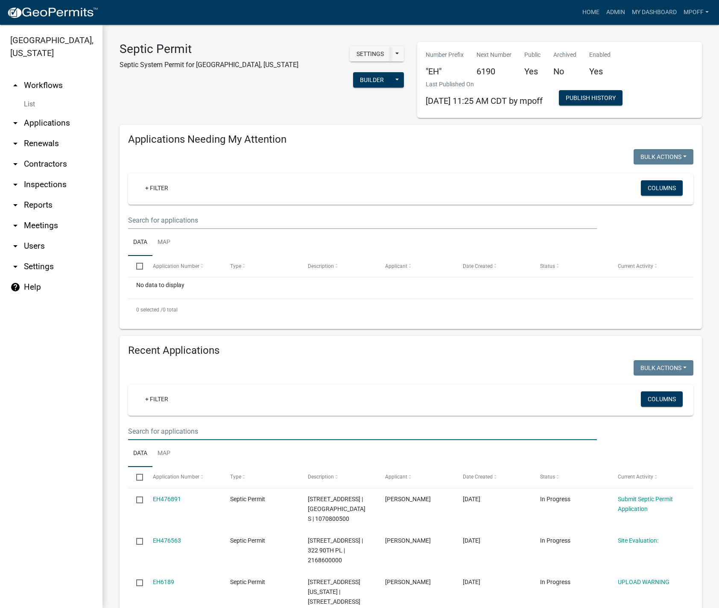
click at [149, 431] on input "text" at bounding box center [362, 431] width 469 height 18
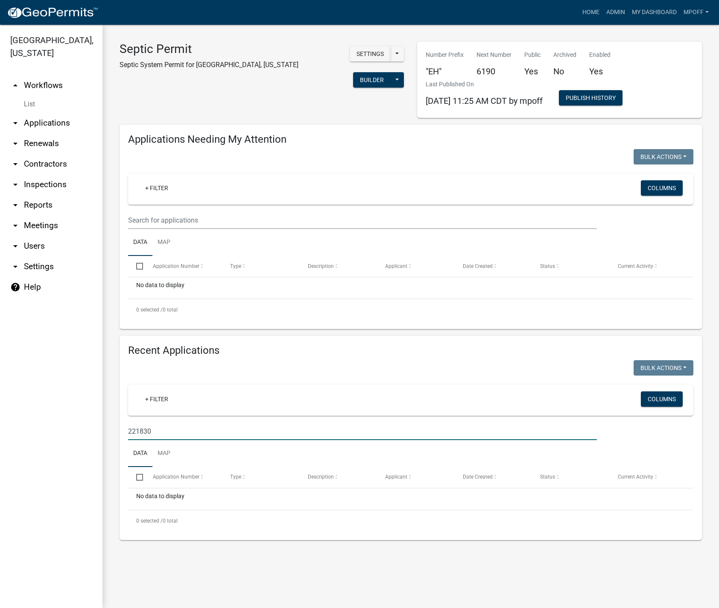
type input "221830"
